Goal: Transaction & Acquisition: Book appointment/travel/reservation

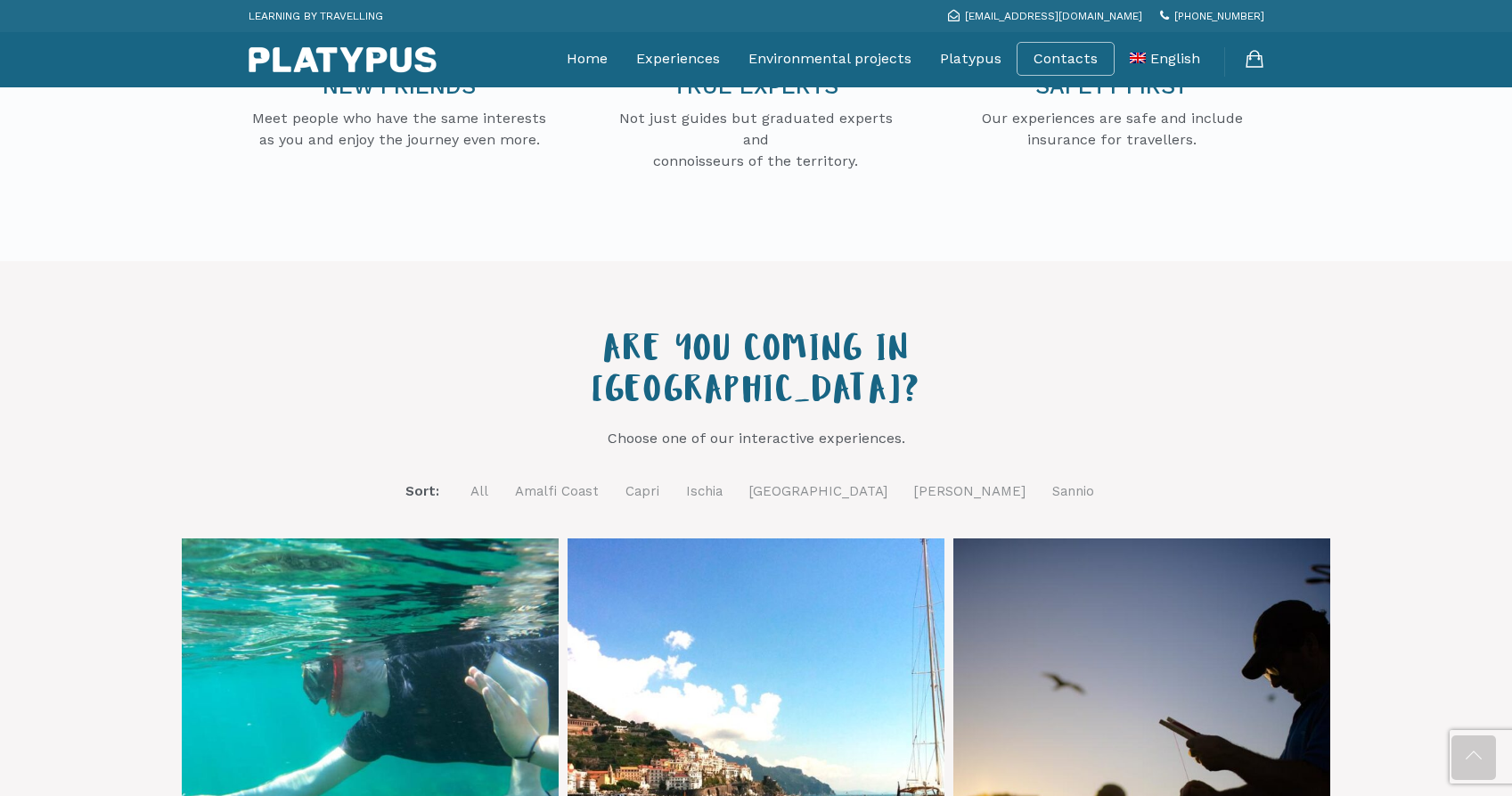
scroll to position [415, 0]
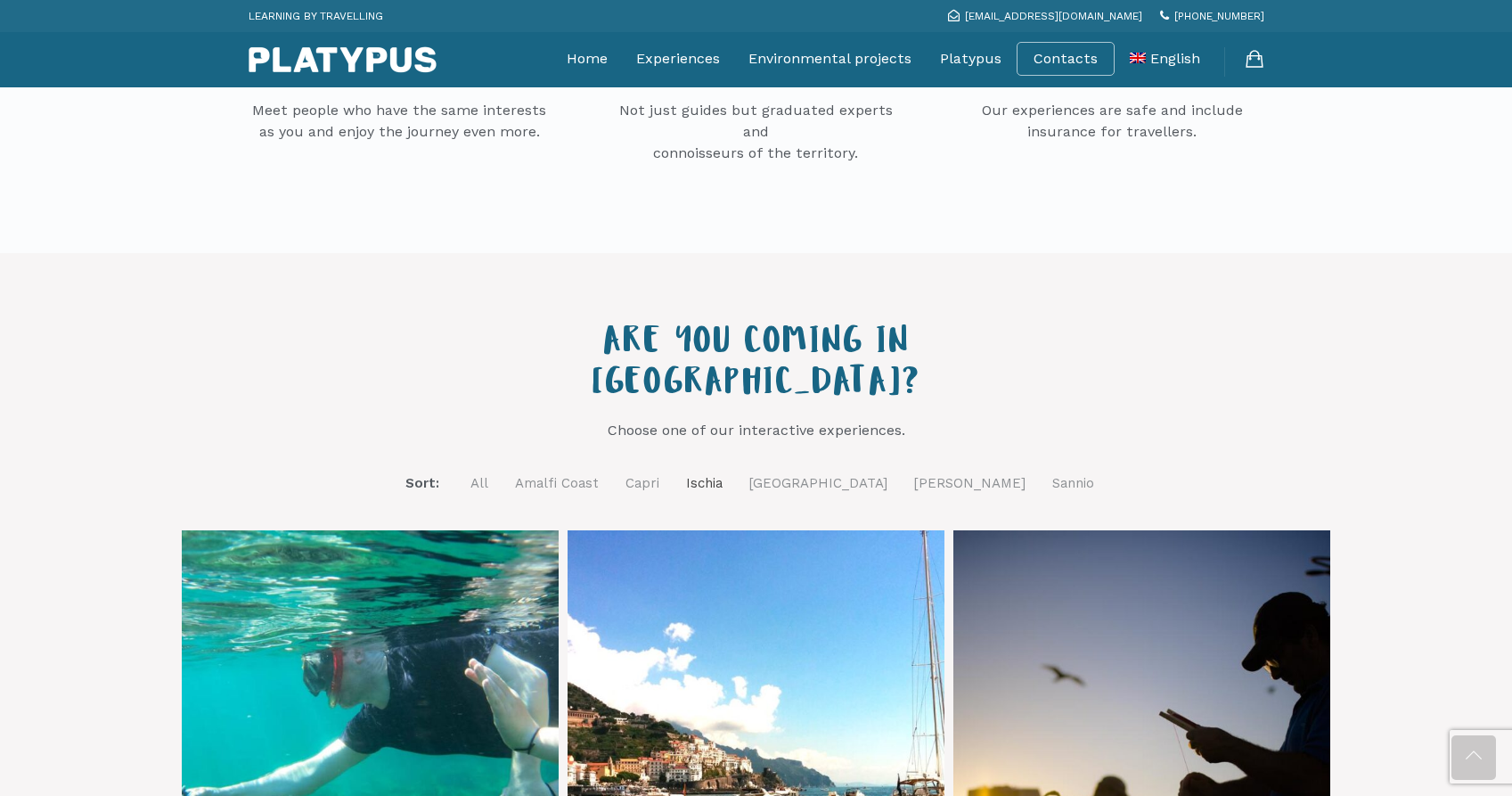
click at [722, 473] on link "Ischia" at bounding box center [704, 484] width 37 height 23
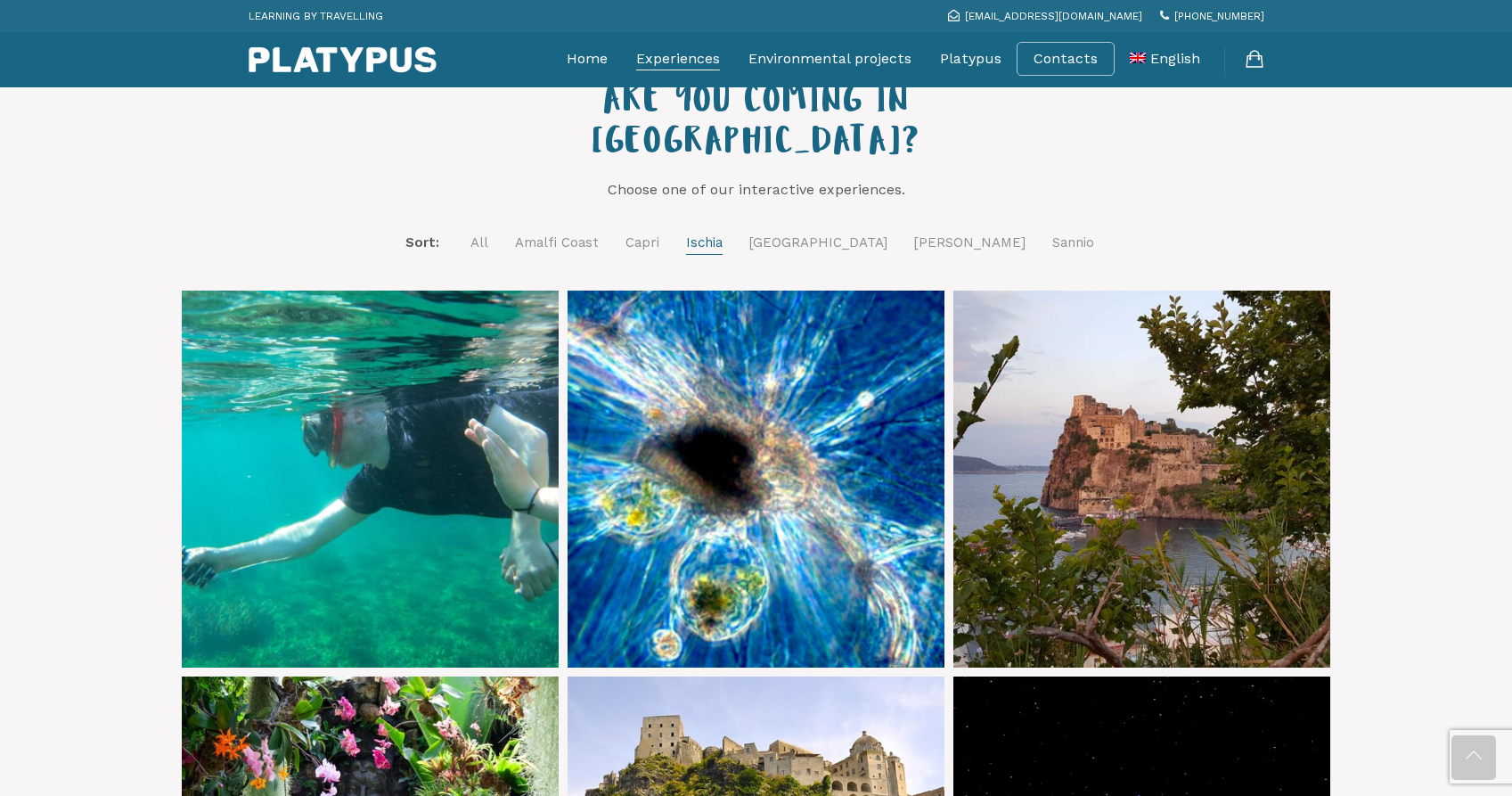
scroll to position [635, 0]
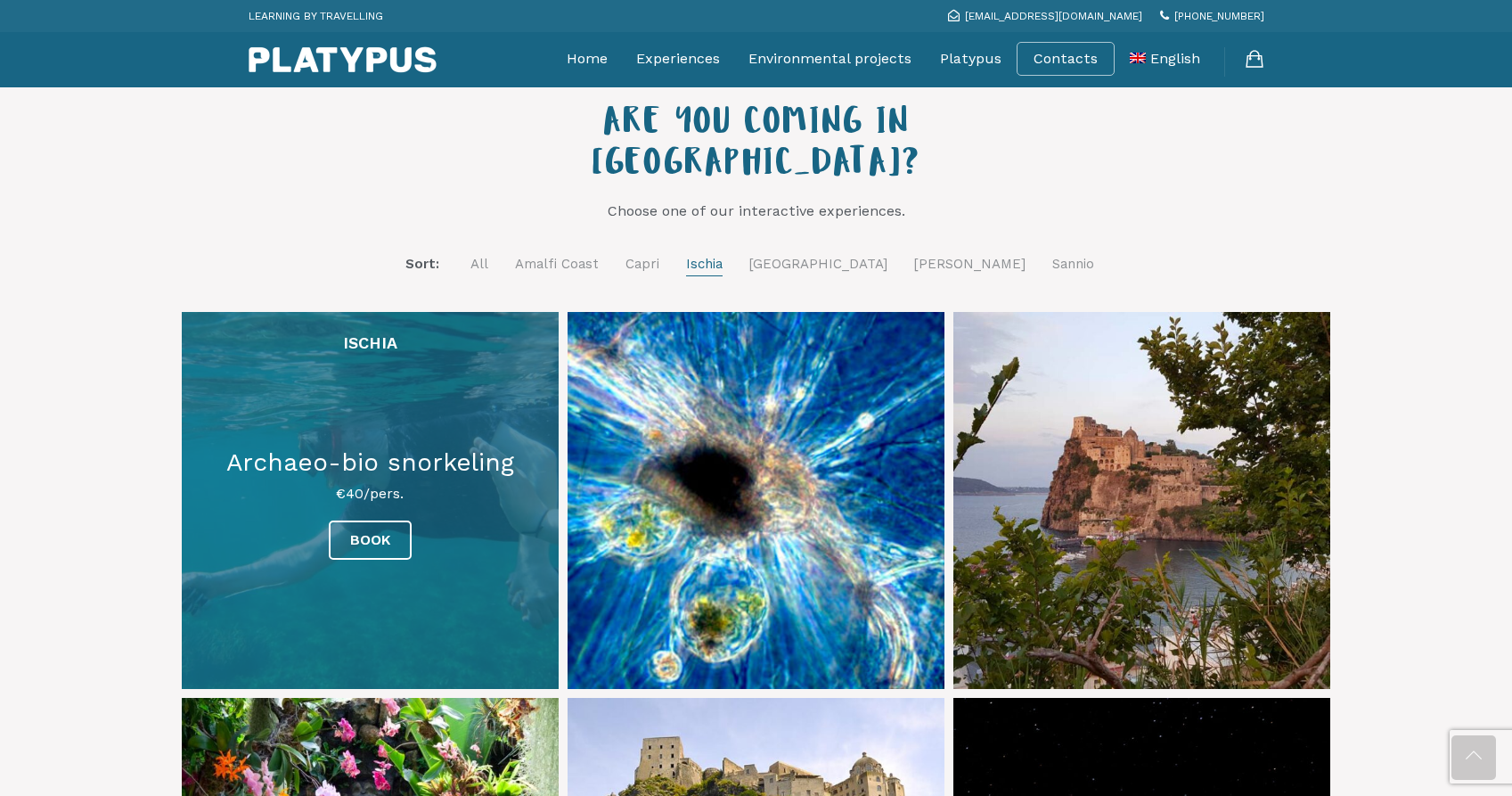
click at [400, 460] on link at bounding box center [370, 500] width 377 height 377
click at [422, 349] on link at bounding box center [370, 500] width 377 height 377
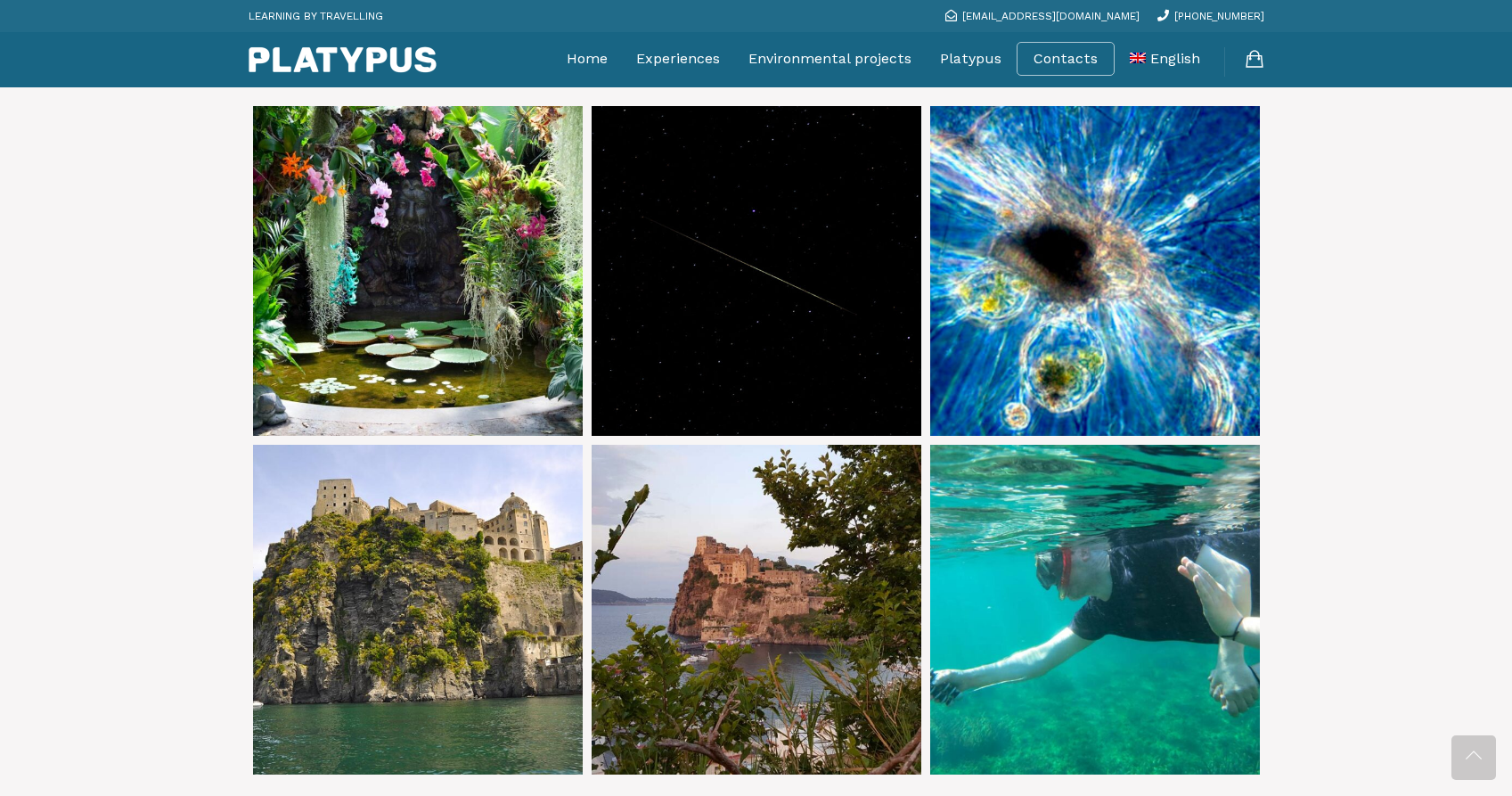
scroll to position [3409, 0]
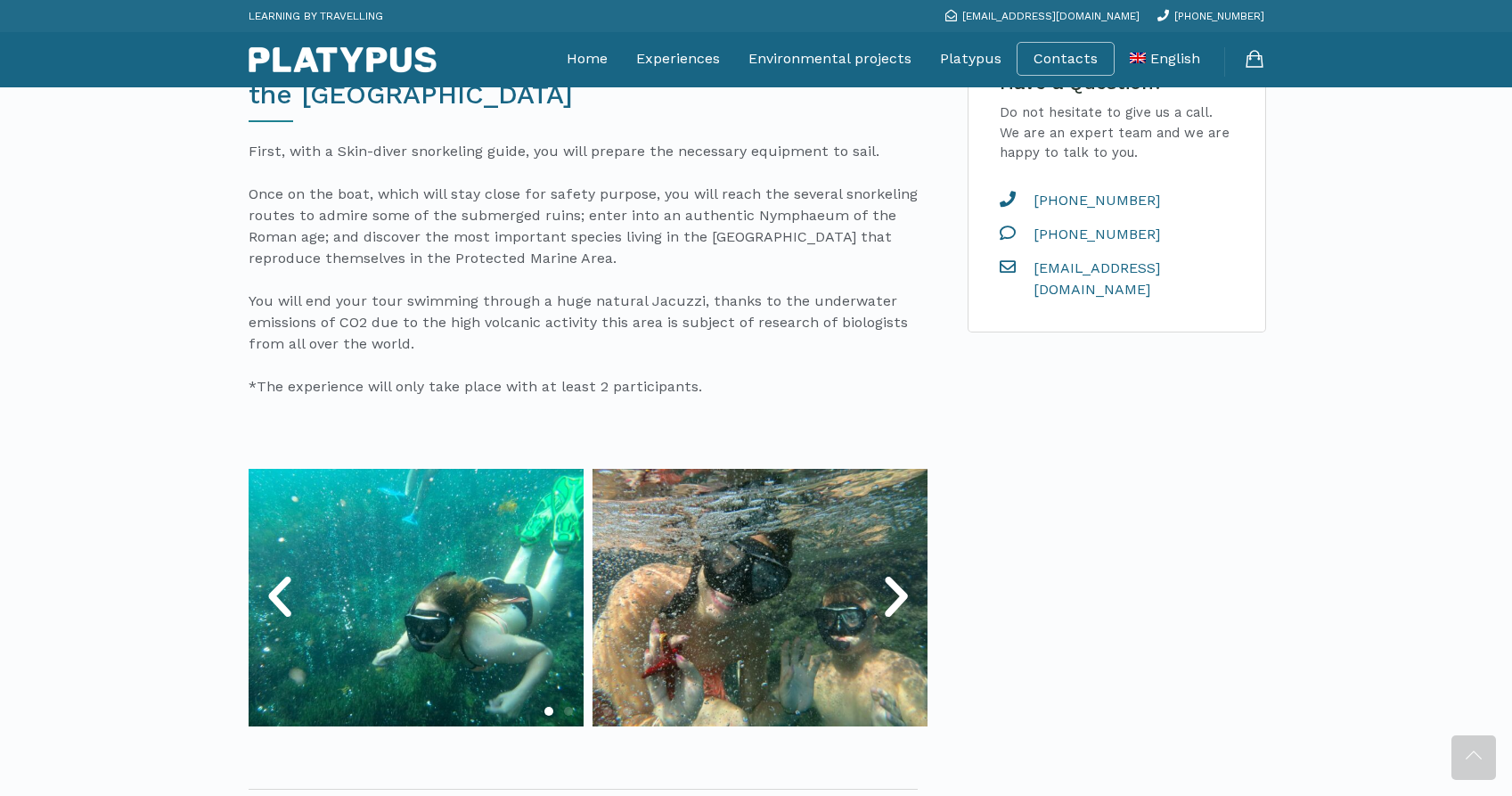
scroll to position [590, 0]
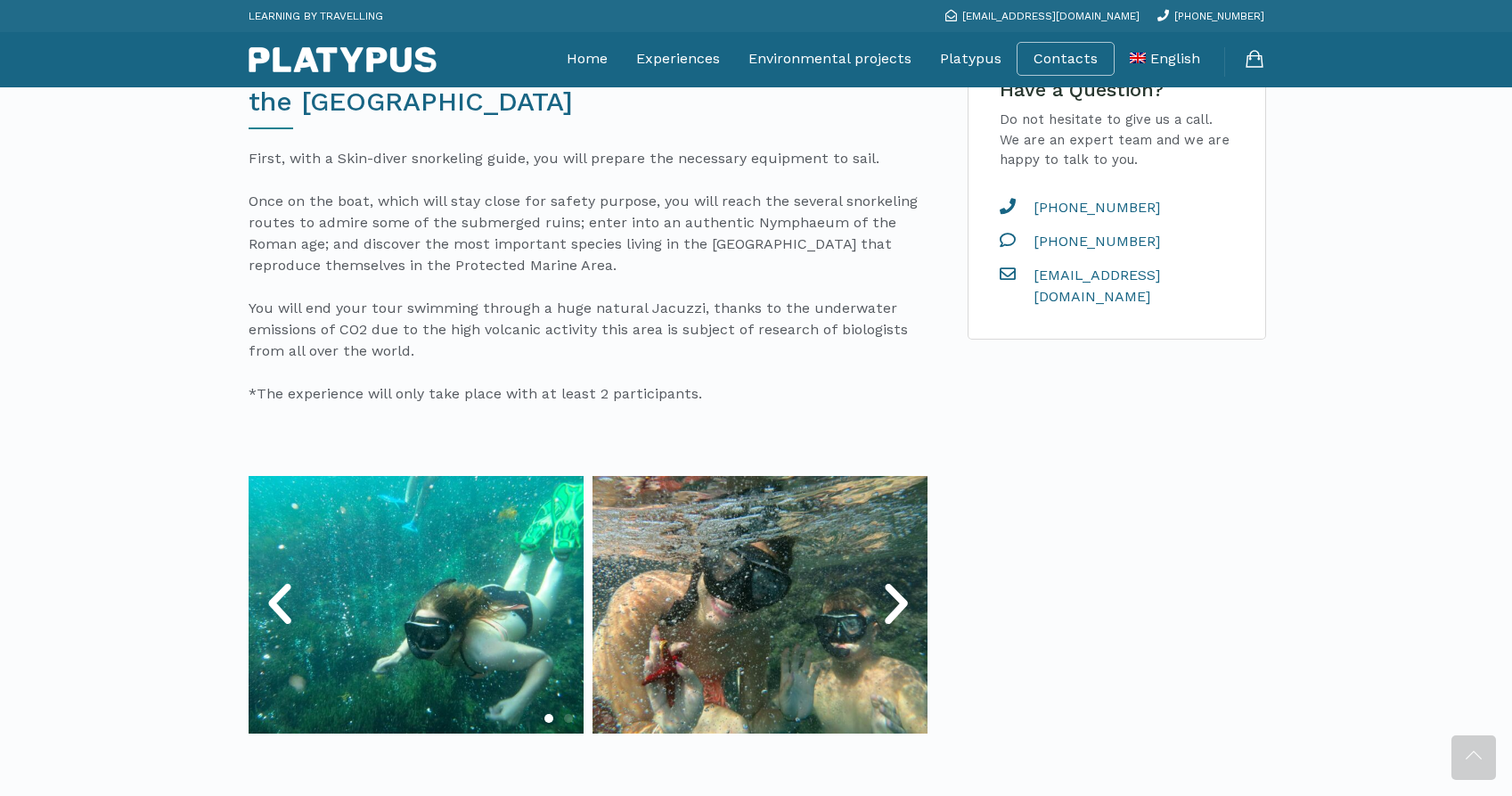
click at [889, 605] on icon "Next slide" at bounding box center [896, 604] width 53 height 53
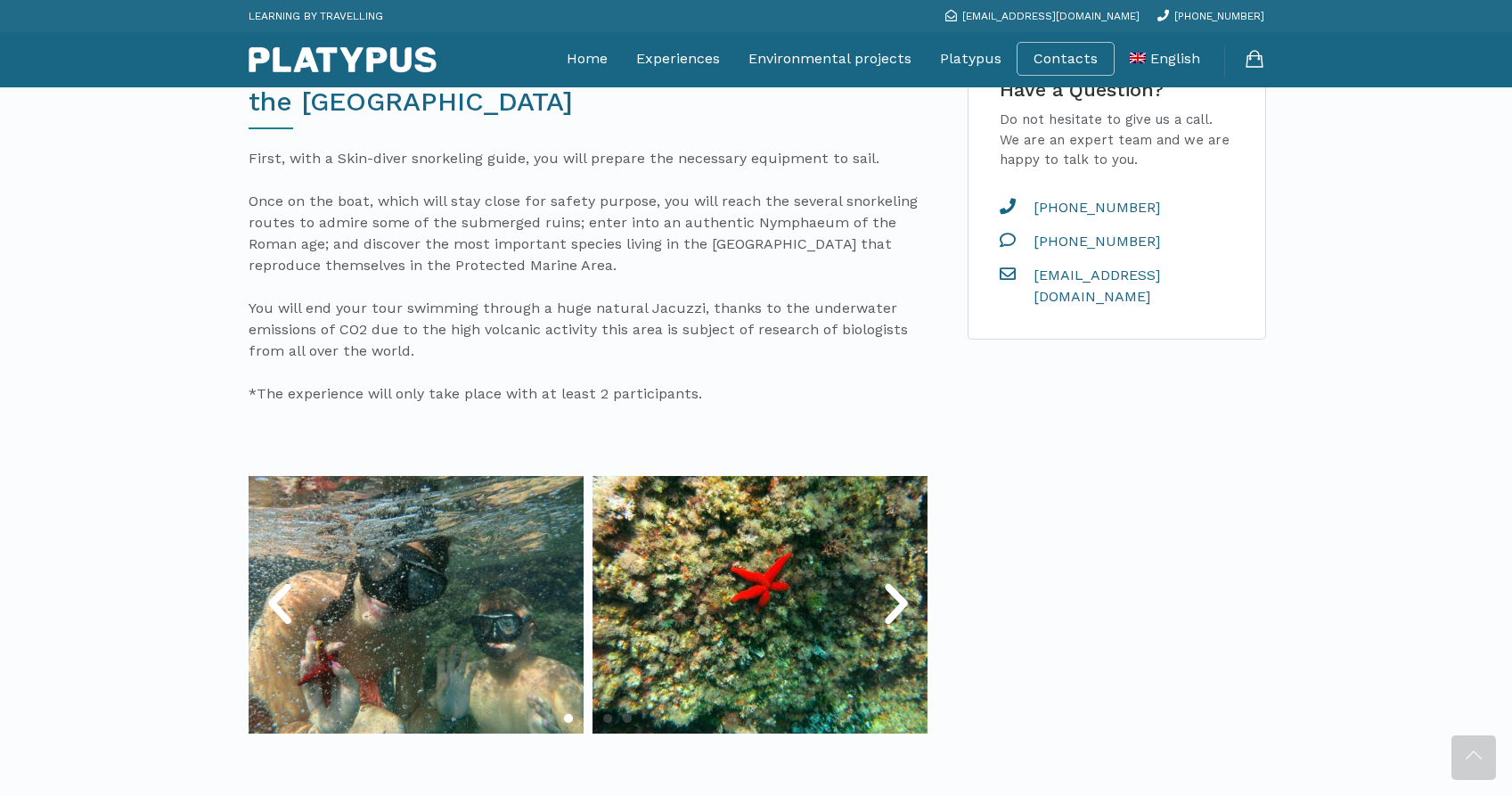
click at [889, 605] on icon "Next slide" at bounding box center [896, 604] width 53 height 53
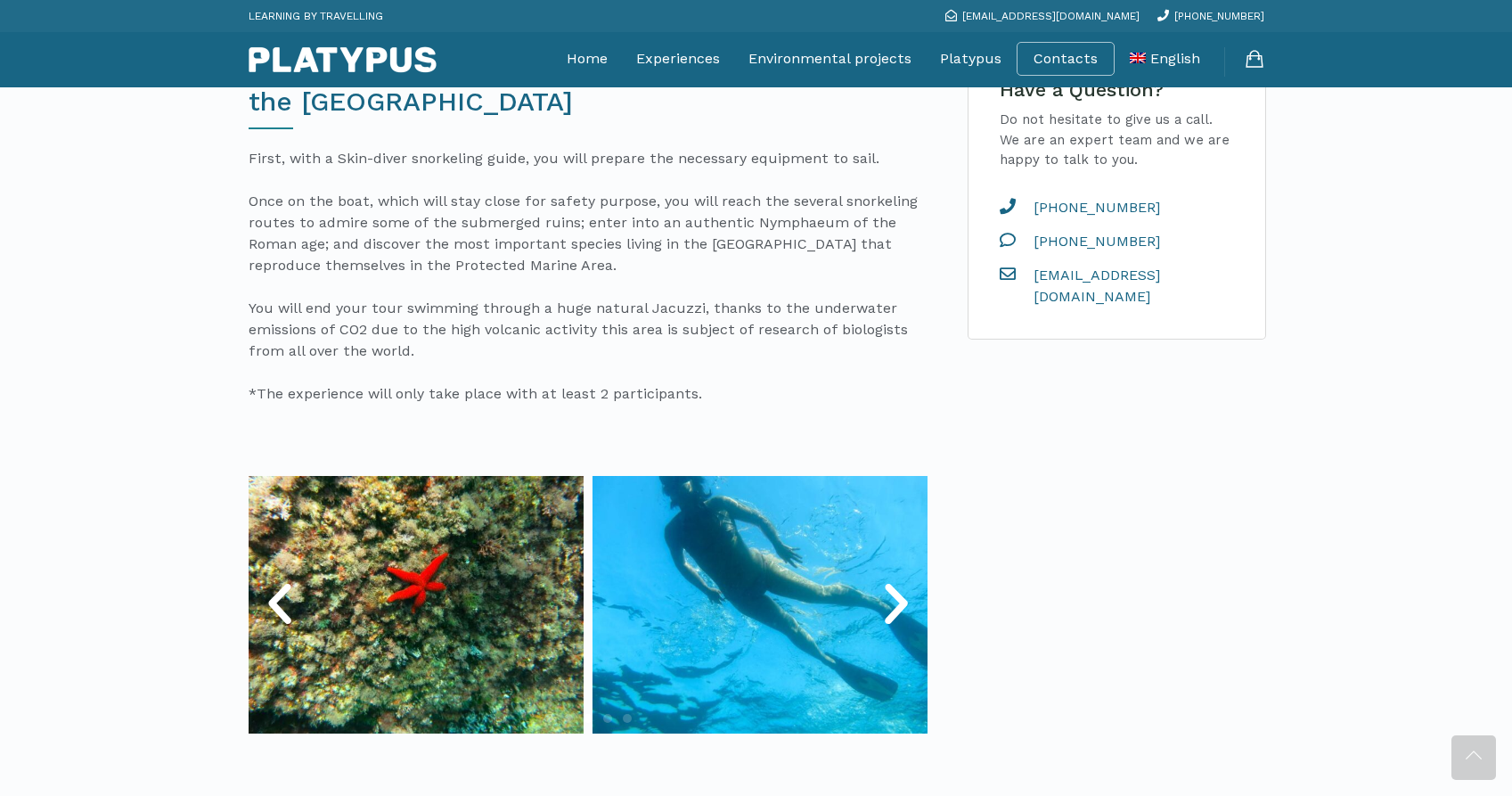
click at [889, 605] on icon "Next slide" at bounding box center [896, 604] width 53 height 53
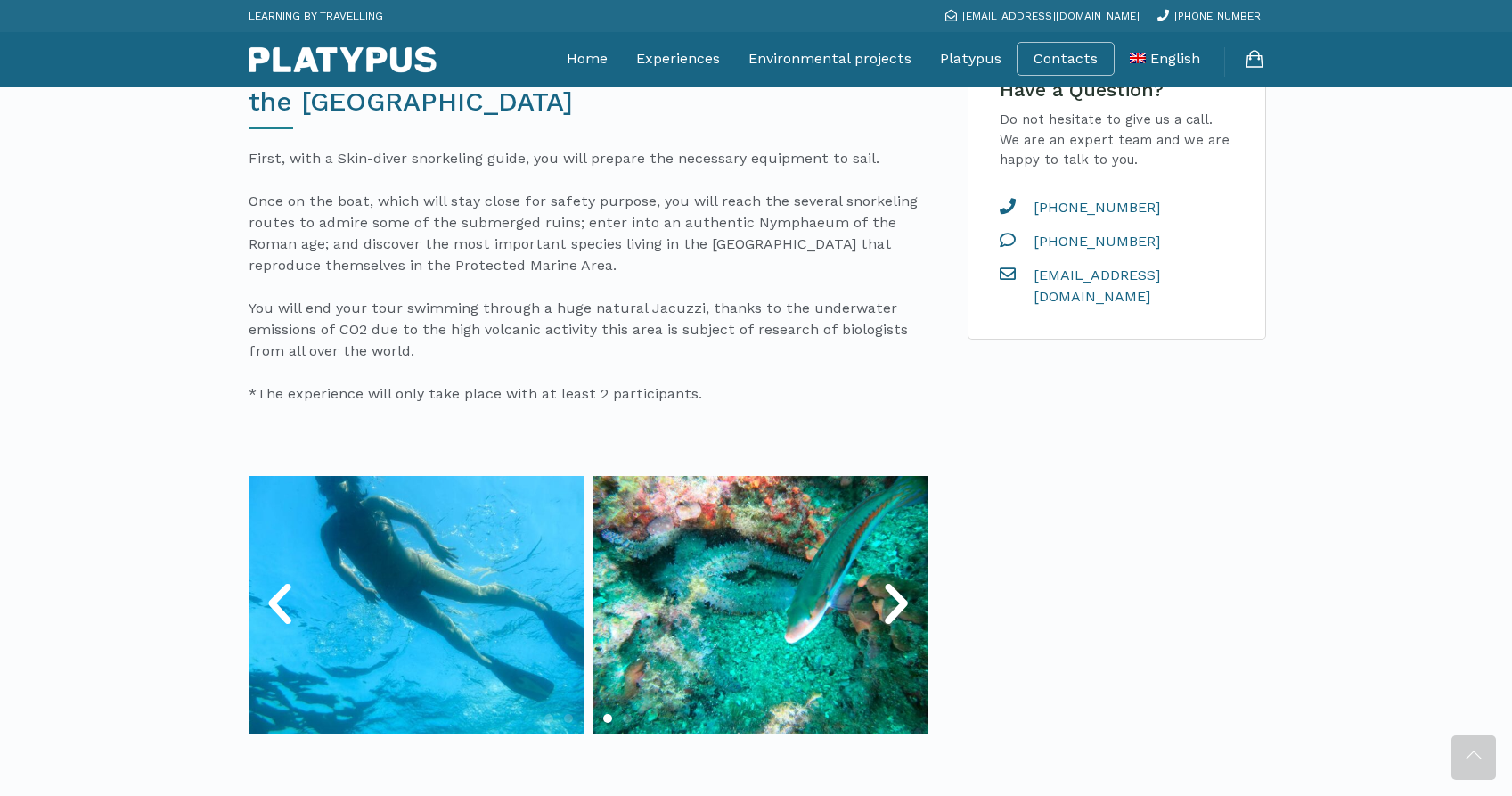
click at [889, 605] on icon "Next slide" at bounding box center [896, 604] width 53 height 53
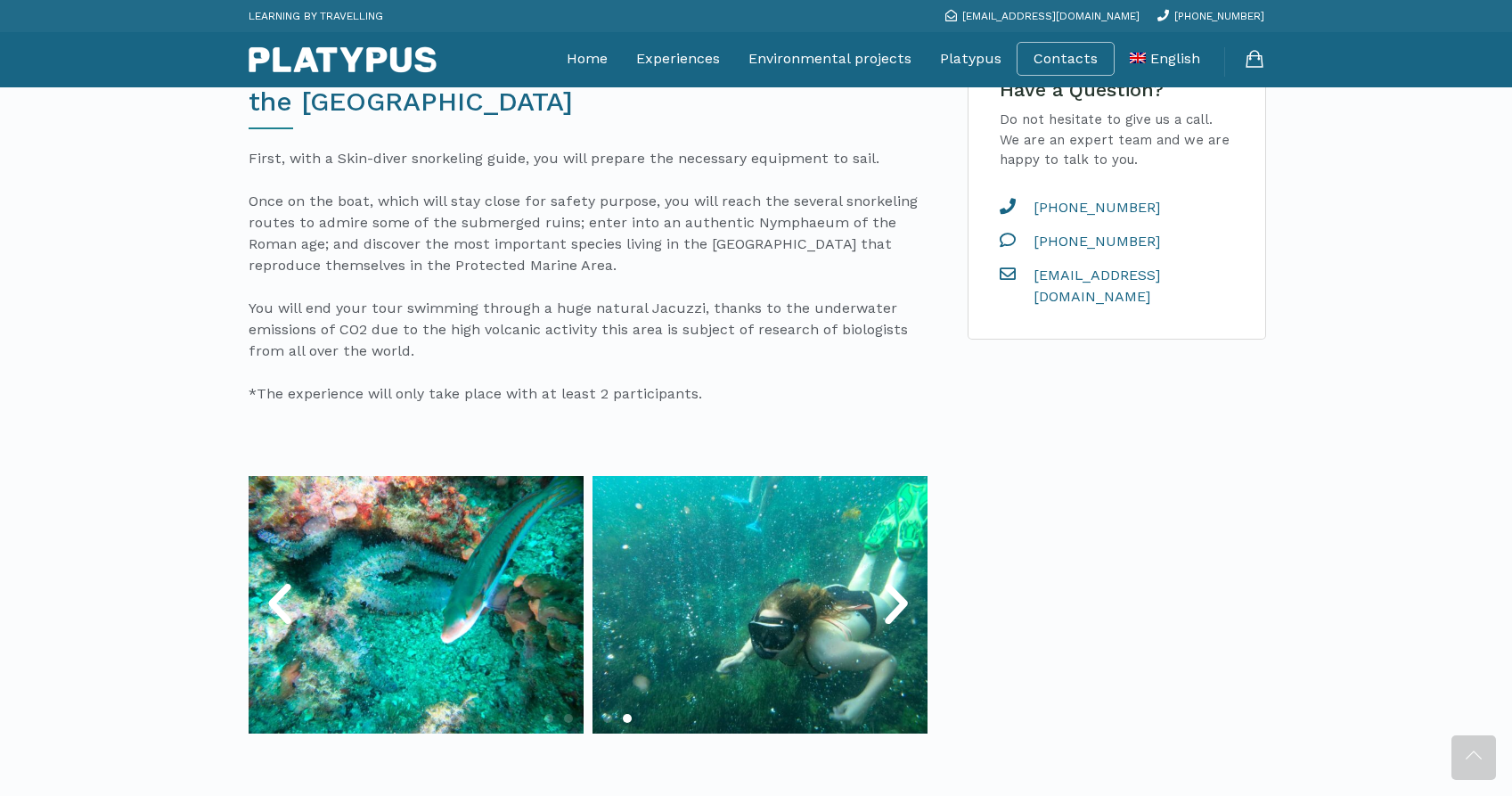
click at [889, 605] on icon "Next slide" at bounding box center [896, 604] width 53 height 53
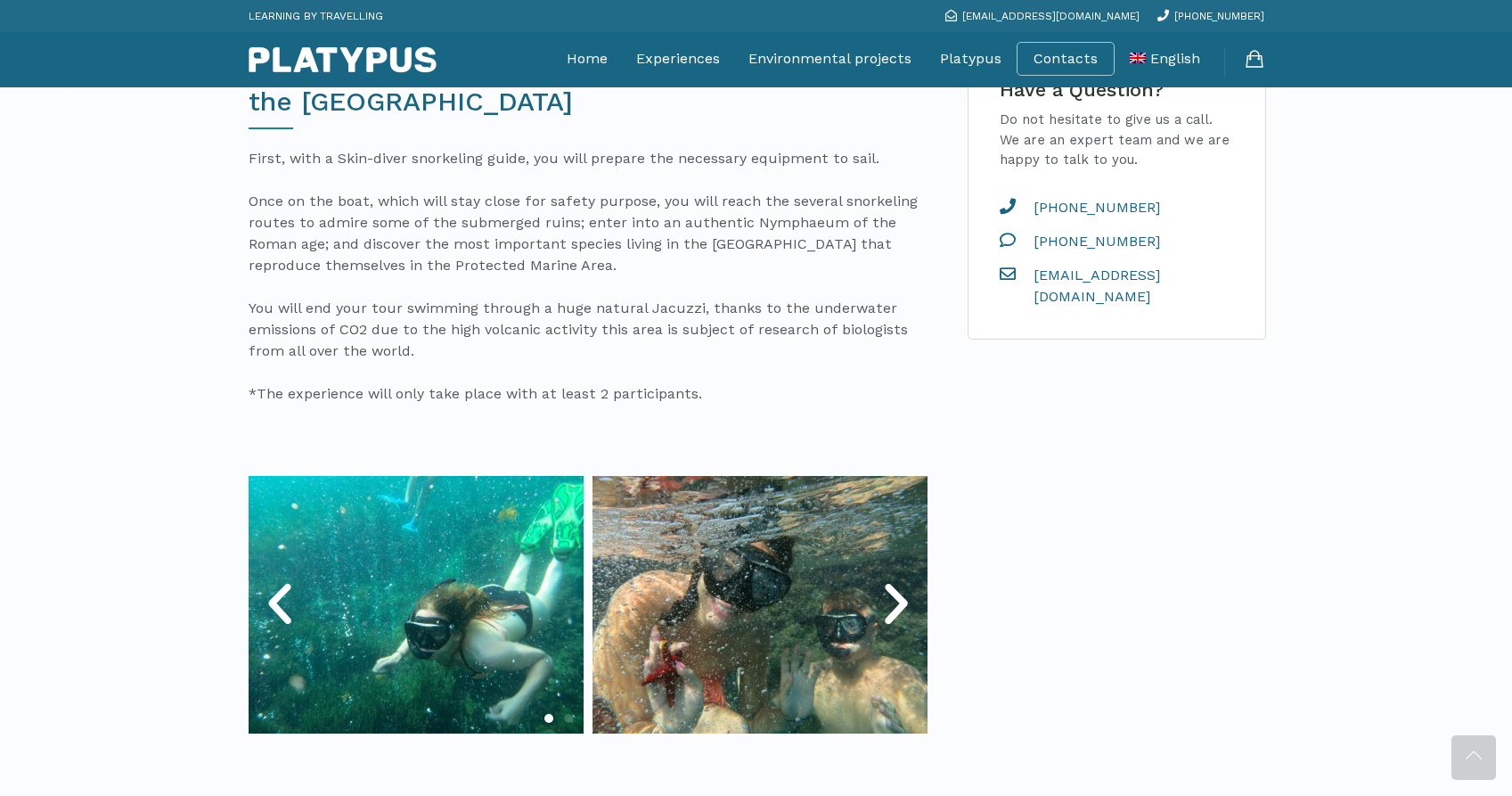
click at [890, 605] on icon "Next slide" at bounding box center [896, 604] width 53 height 53
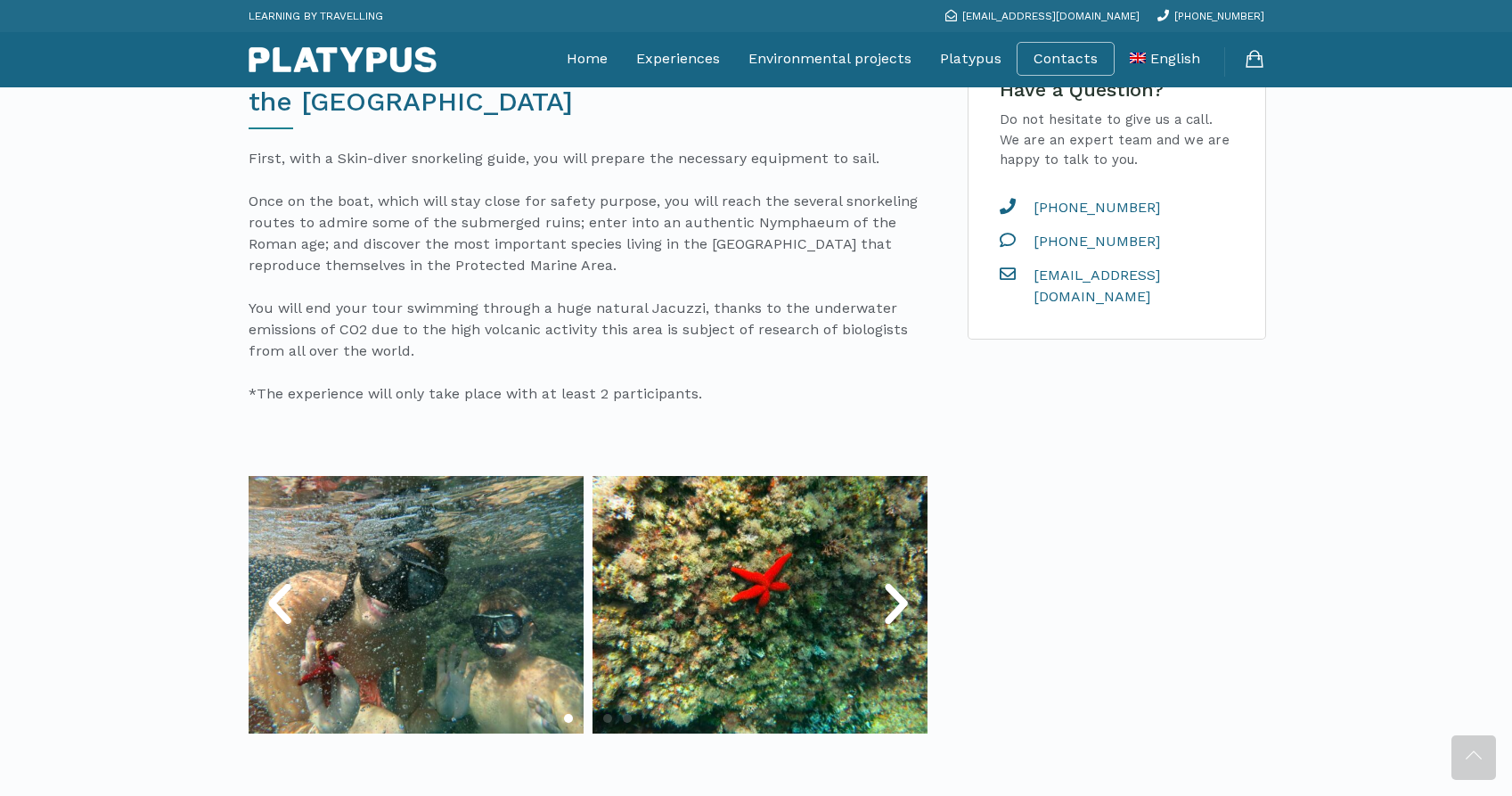
click at [890, 605] on icon "Next slide" at bounding box center [896, 604] width 53 height 53
